Goal: Task Accomplishment & Management: Manage account settings

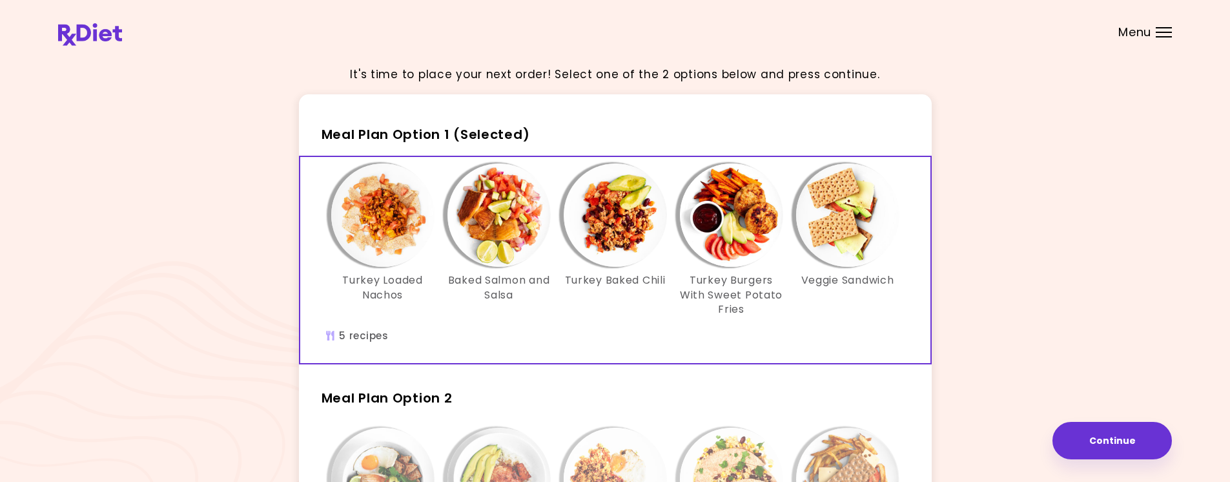
click at [371, 254] on img "Info - Turkey Loaded Nachos - Meal Plan Option 1 (Selected)" at bounding box center [382, 214] width 103 height 103
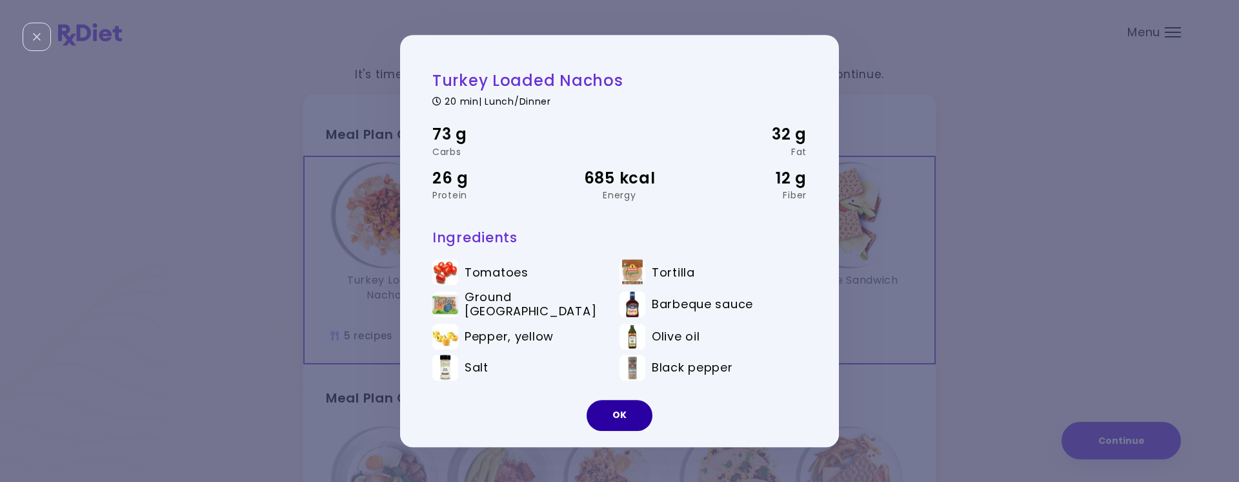
click at [629, 418] on button "OK" at bounding box center [620, 415] width 66 height 31
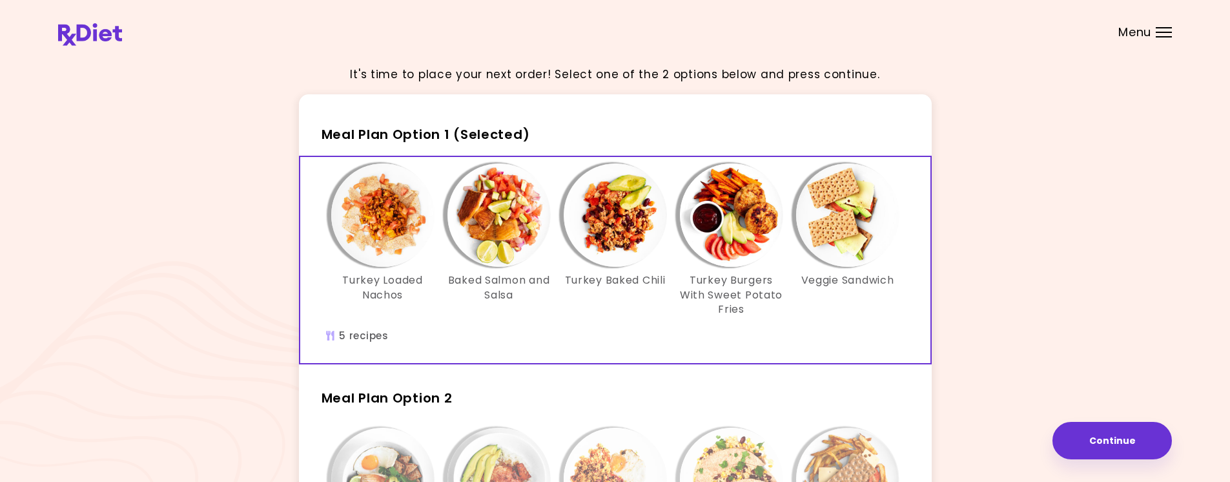
click at [76, 17] on header at bounding box center [615, 26] width 1230 height 52
click at [81, 25] on img at bounding box center [90, 34] width 64 height 23
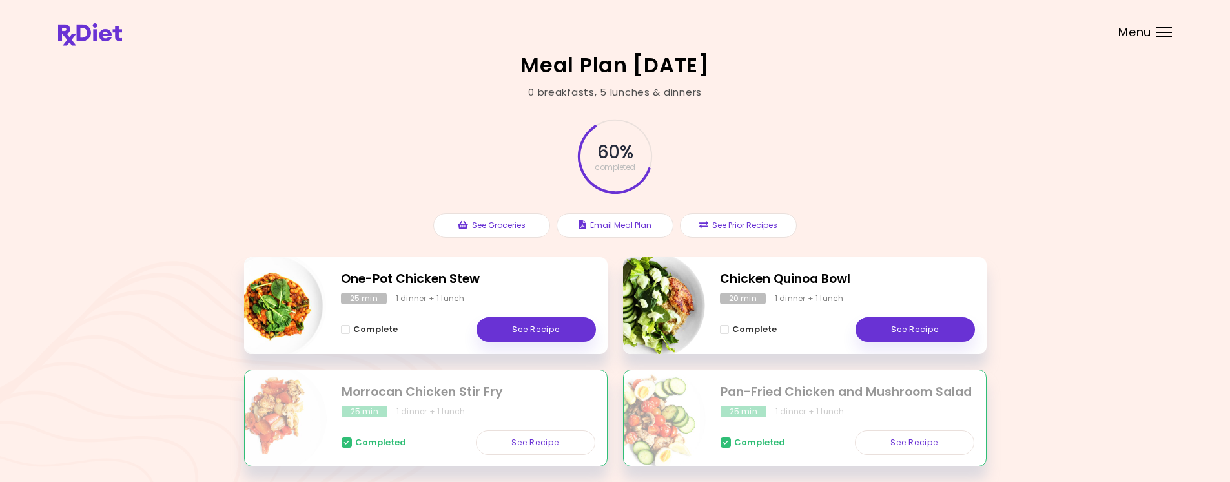
click at [1138, 26] on span "Menu" at bounding box center [1134, 32] width 33 height 12
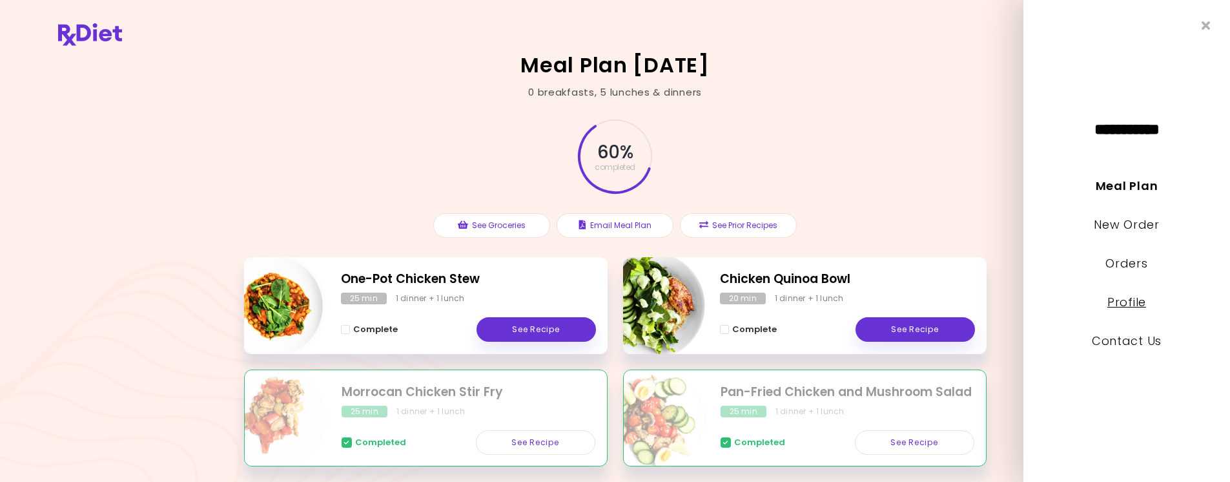
click at [1138, 298] on link "Profile" at bounding box center [1126, 302] width 39 height 16
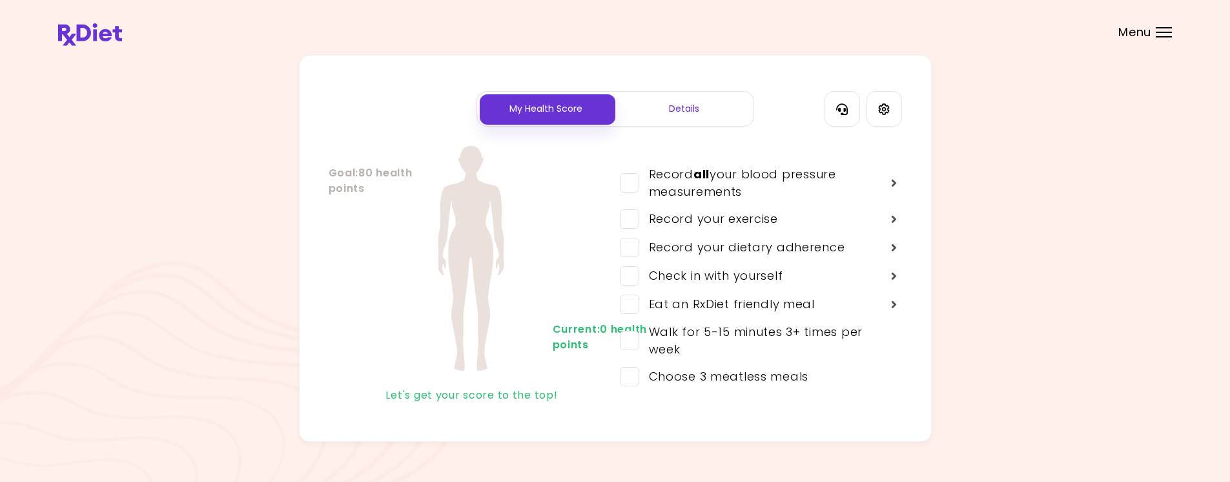
click at [902, 119] on div "My Health Score Details Goal : 80 health points Current : 0 health points Let's…" at bounding box center [615, 248] width 633 height 387
click at [729, 121] on div "Details" at bounding box center [684, 109] width 138 height 34
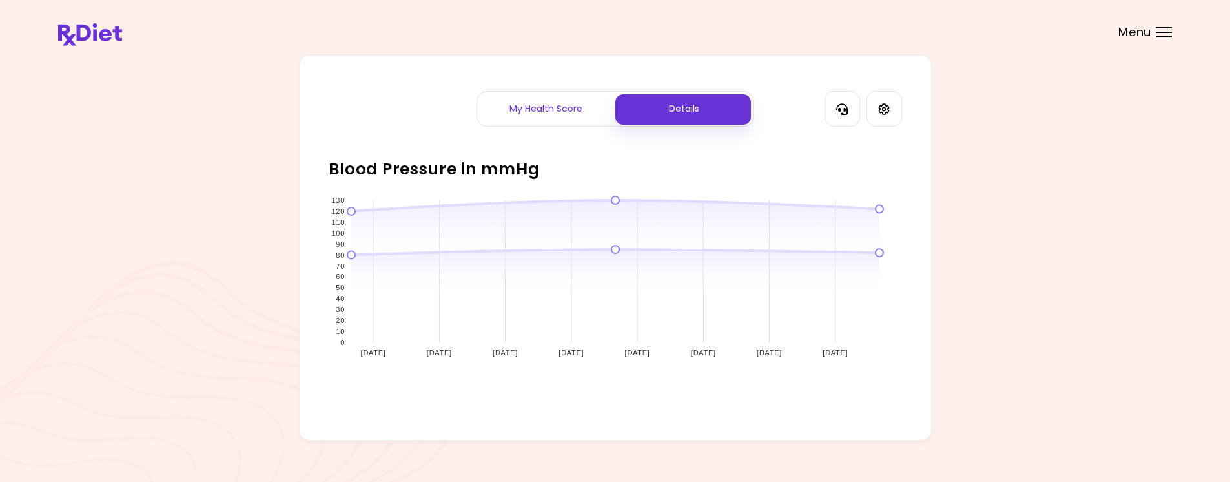
click at [582, 117] on div "My Health Score" at bounding box center [546, 109] width 138 height 34
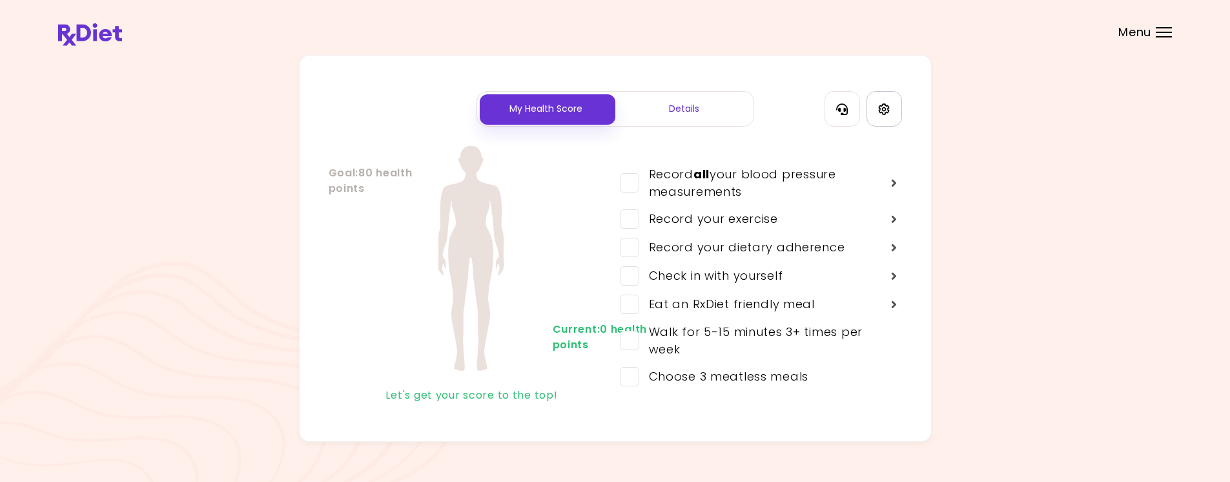
click at [896, 107] on link "Settings" at bounding box center [884, 109] width 36 height 36
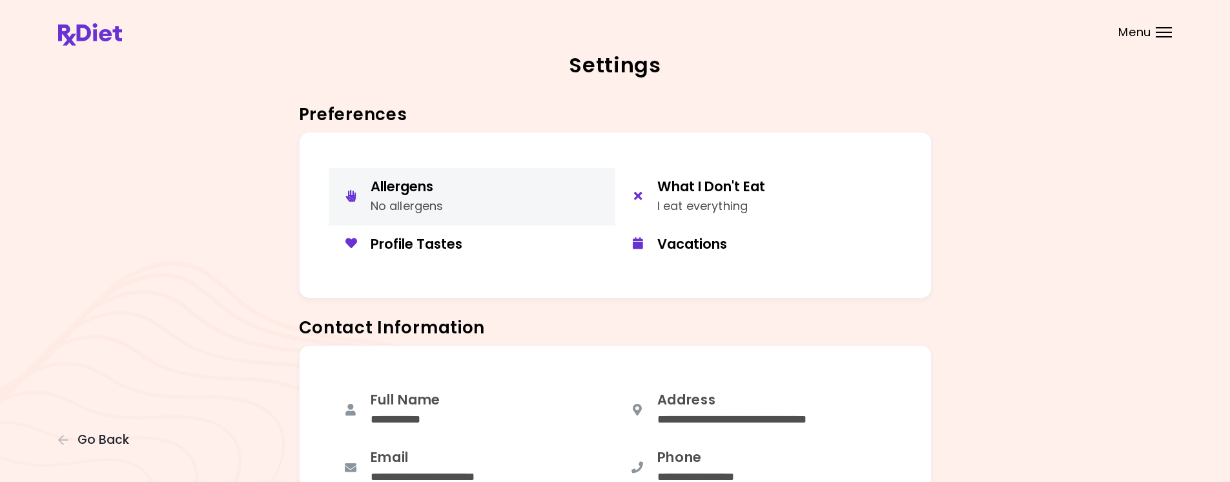
drag, startPoint x: 496, startPoint y: 227, endPoint x: 498, endPoint y: 198, distance: 29.1
click at [498, 198] on div "Allergens No allergens What I Don't Eat I eat everything Profile Tastes Vacatio…" at bounding box center [615, 215] width 633 height 167
click at [498, 198] on button "Allergens No allergens" at bounding box center [472, 196] width 287 height 57
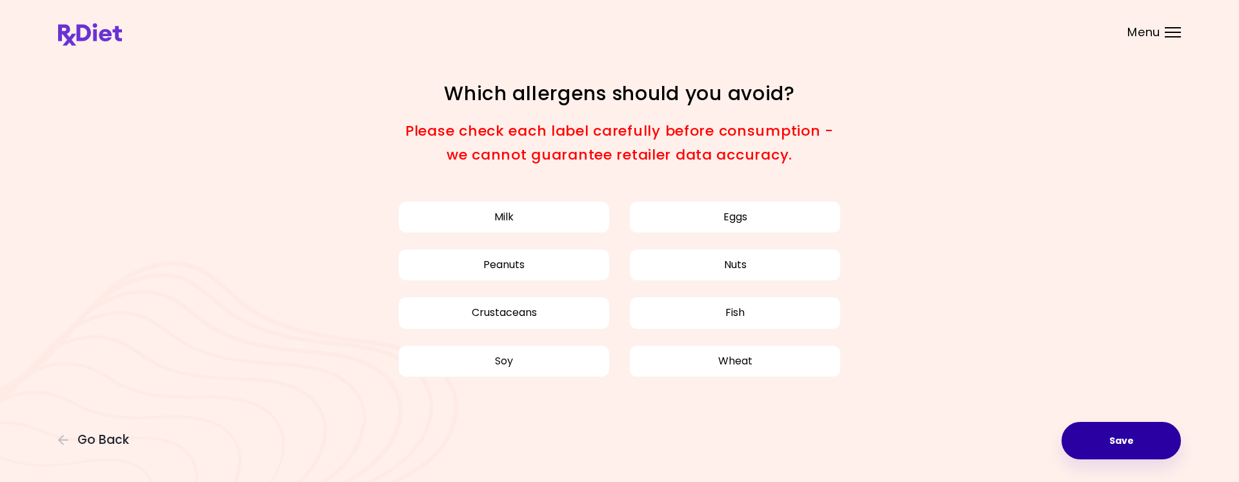
click at [1099, 434] on button "Save" at bounding box center [1121, 440] width 119 height 37
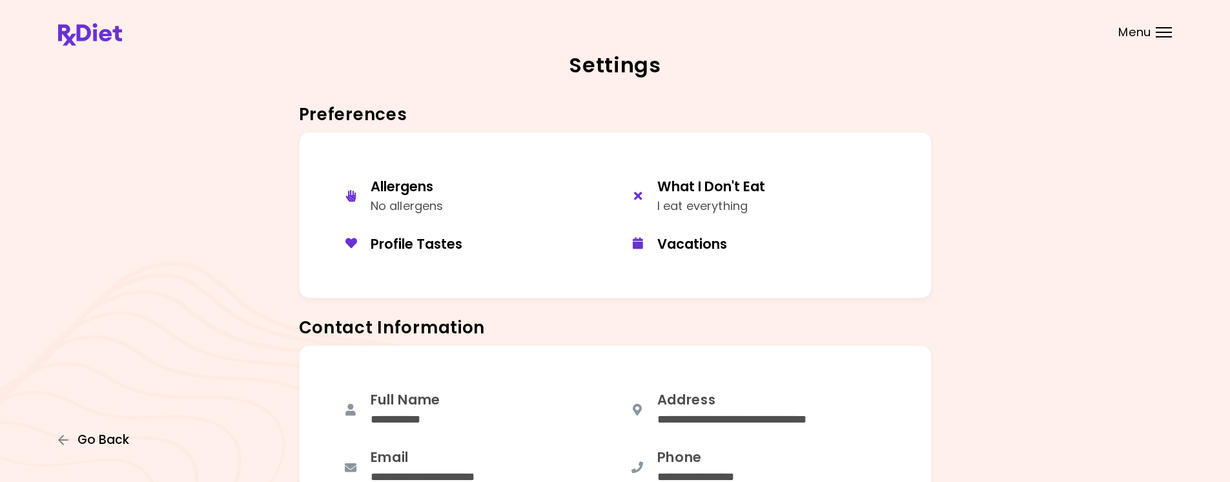
click at [100, 439] on span "Go Back" at bounding box center [103, 440] width 52 height 14
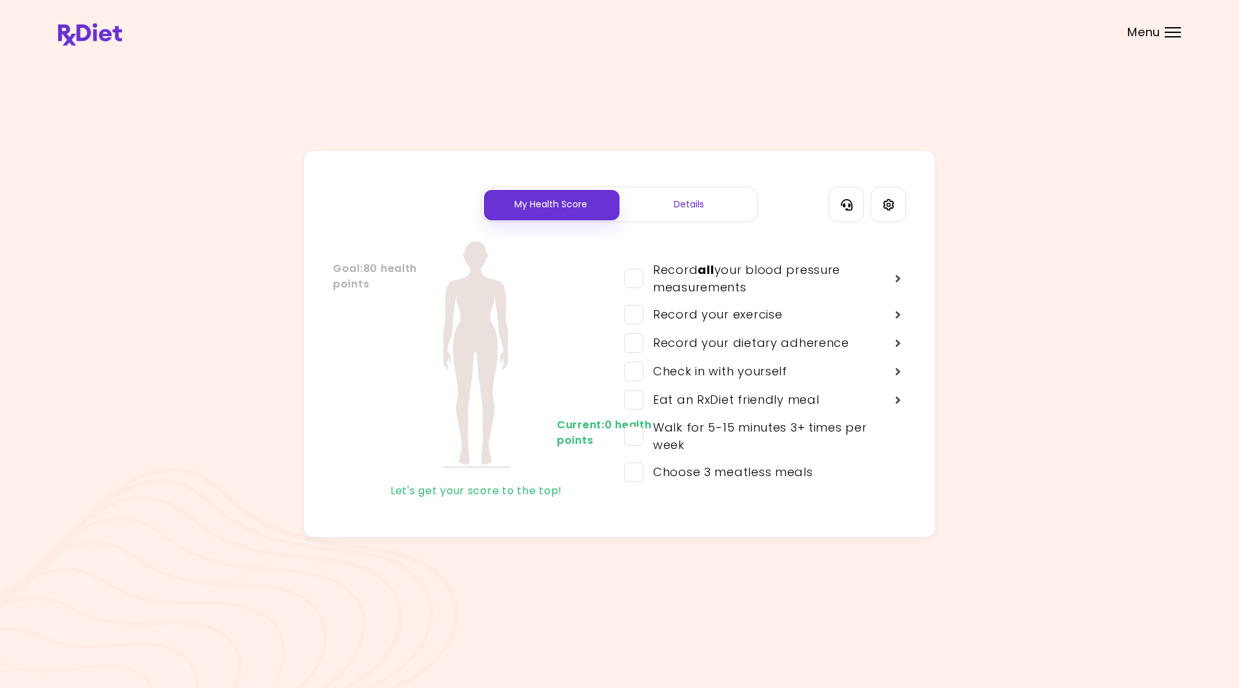
click at [1111, 326] on div "My Health Score Details Goal : 80 health points Current : 0 health points Let's…" at bounding box center [619, 343] width 1123 height 387
